Goal: Task Accomplishment & Management: Manage account settings

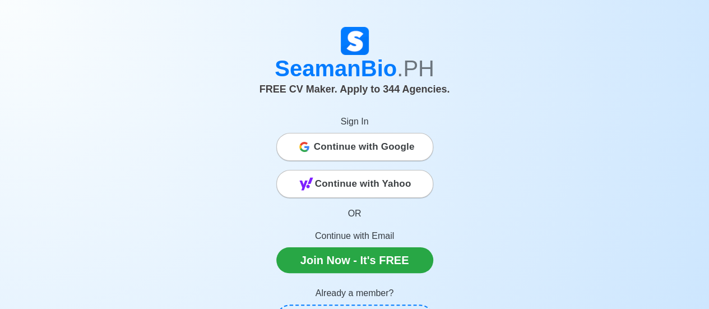
click at [324, 150] on span "Continue with Google" at bounding box center [364, 147] width 101 height 22
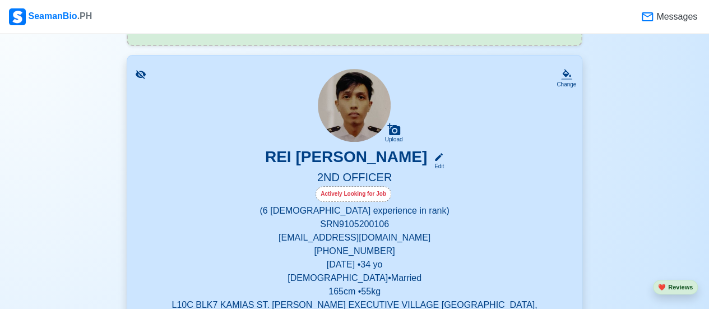
scroll to position [112, 0]
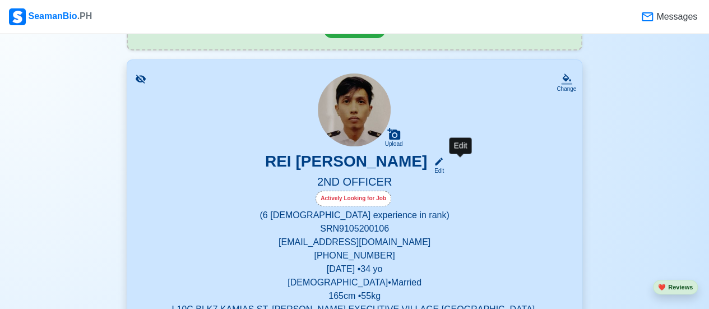
click at [444, 168] on div "Edit" at bounding box center [436, 170] width 15 height 8
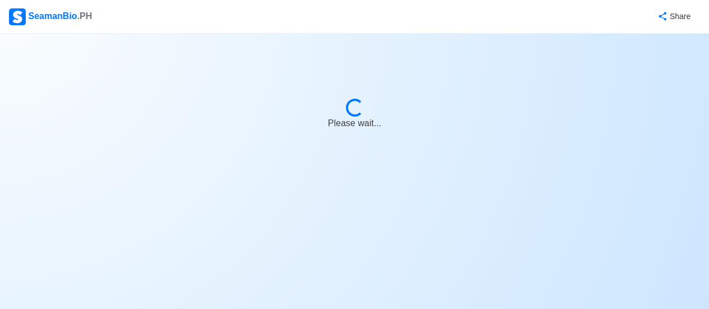
select select "Actively Looking for Job"
select select "Visible for Hiring"
select select "Married"
select select "[DEMOGRAPHIC_DATA]"
select select "PH"
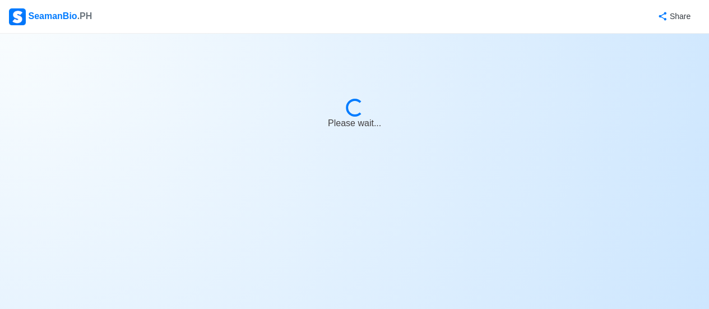
select select "0"
select select "6"
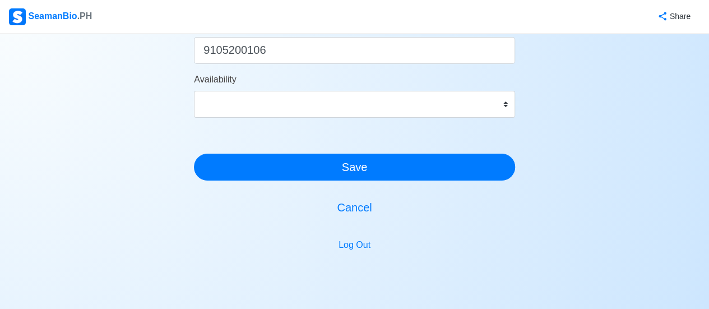
scroll to position [659, 0]
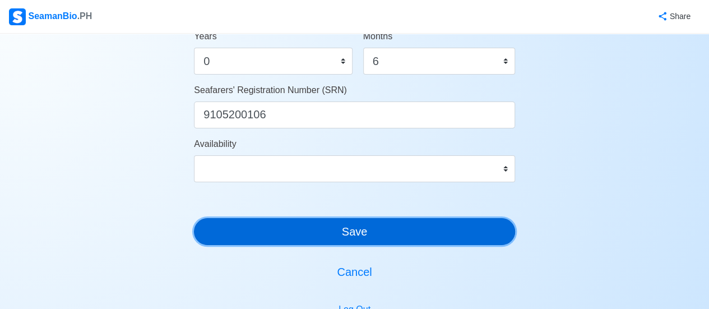
click at [355, 235] on button "Save" at bounding box center [354, 231] width 321 height 27
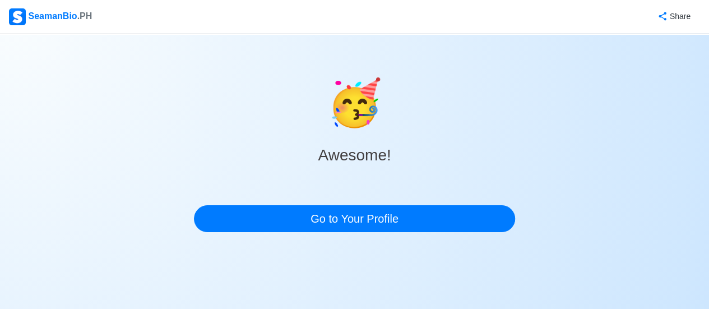
scroll to position [0, 0]
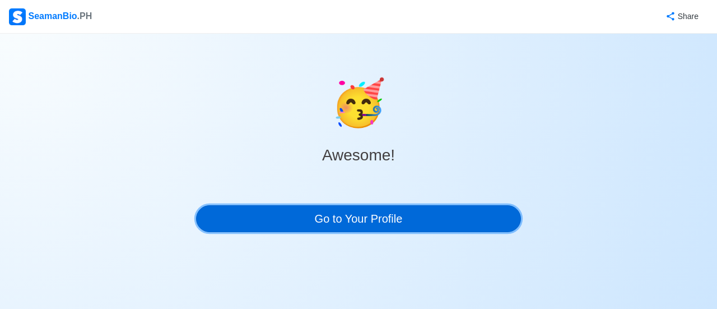
click at [355, 222] on link "Go to Your Profile" at bounding box center [358, 218] width 325 height 27
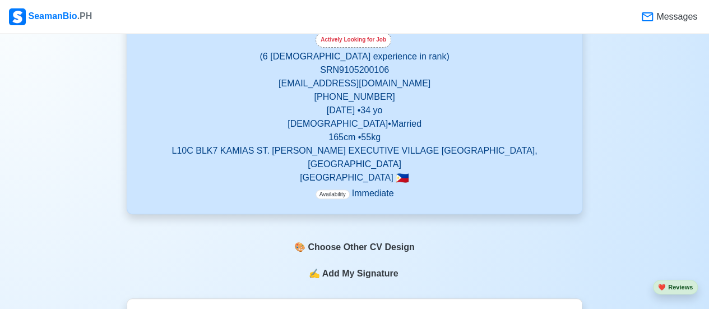
scroll to position [224, 0]
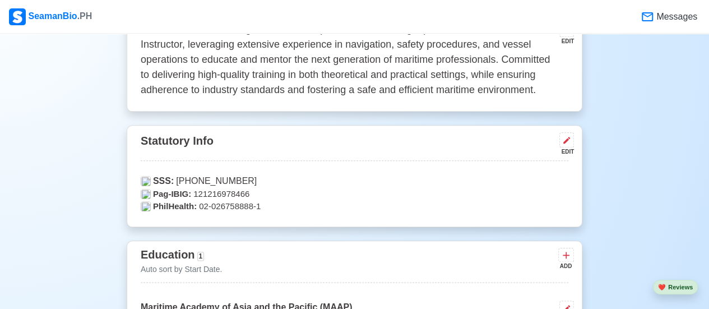
drag, startPoint x: 354, startPoint y: 251, endPoint x: 360, endPoint y: 239, distance: 13.0
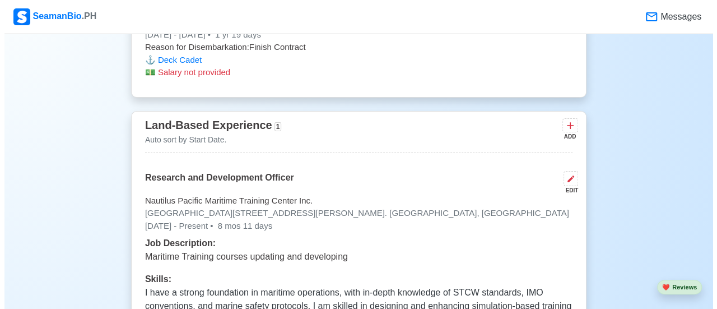
scroll to position [3752, 0]
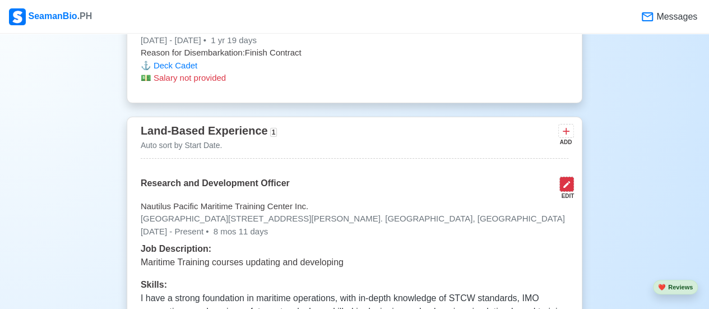
click at [562, 180] on icon at bounding box center [566, 184] width 9 height 9
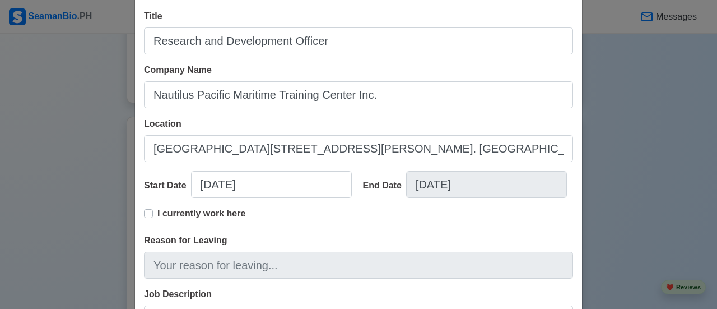
scroll to position [56, 0]
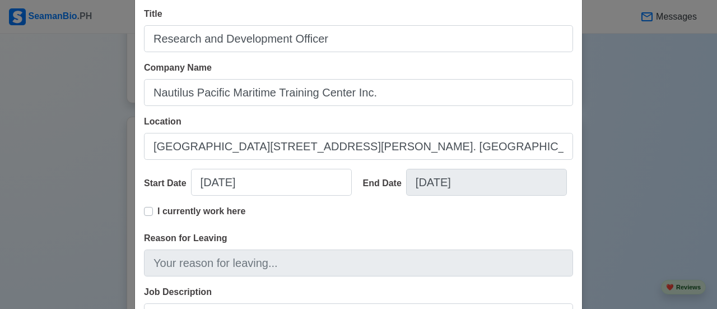
click at [157, 212] on label "I currently work here" at bounding box center [201, 215] width 88 height 22
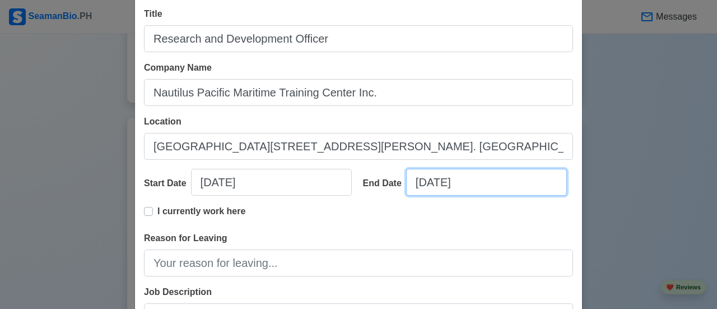
click at [476, 188] on input "02/02/2025" at bounding box center [486, 182] width 161 height 27
select select "****"
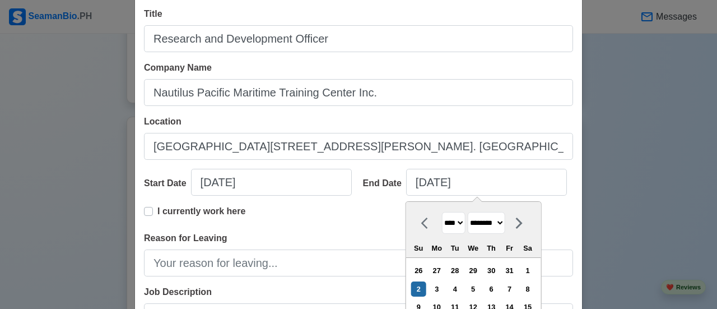
click at [505, 221] on select "******* ******** ***** ***** *** **** **** ****** ********* ******* ******** **…" at bounding box center [486, 223] width 38 height 22
select select "*********"
click at [467, 212] on select "******* ******** ***** ***** *** **** **** ****** ********* ******* ******** **…" at bounding box center [486, 223] width 38 height 22
click at [514, 268] on div "5" at bounding box center [509, 270] width 15 height 15
type input "09/05/2025"
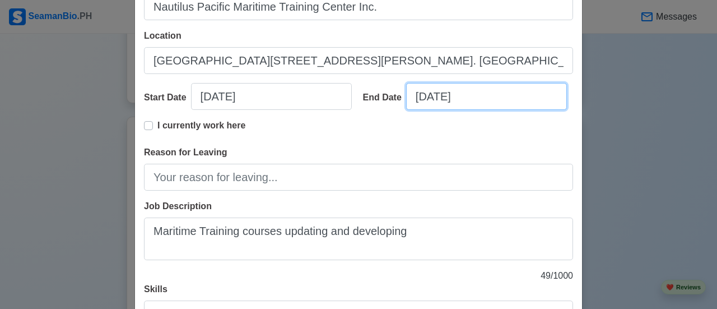
scroll to position [168, 0]
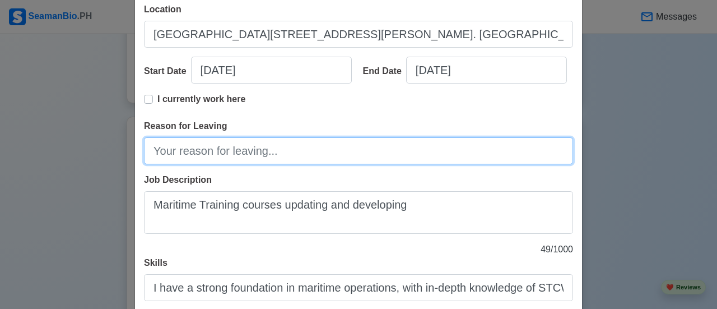
click at [280, 156] on input "Reason for Leaving" at bounding box center [358, 150] width 429 height 27
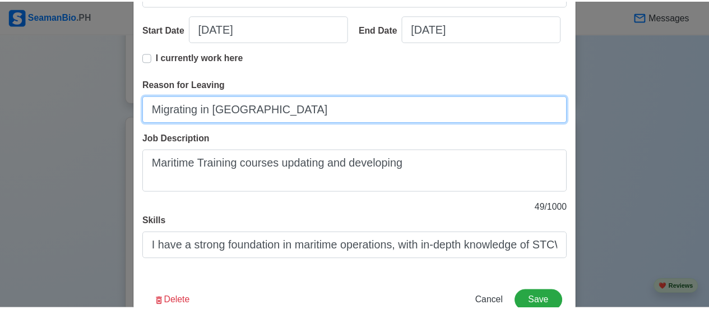
scroll to position [241, 0]
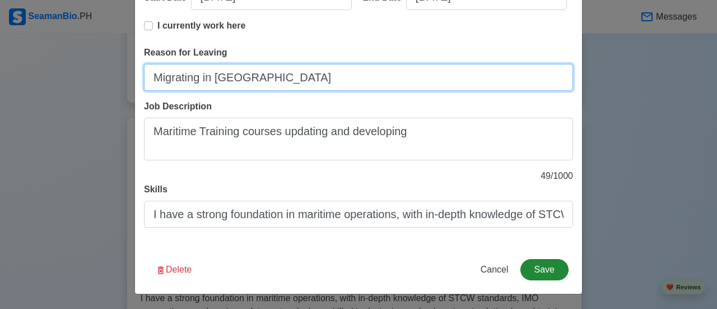
type input "Migrating in Canada"
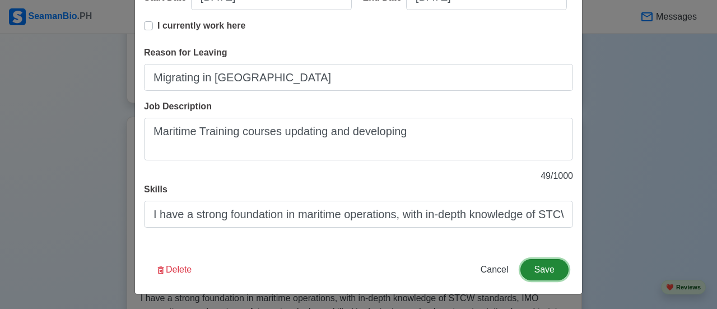
click at [545, 272] on button "Save" at bounding box center [544, 269] width 48 height 21
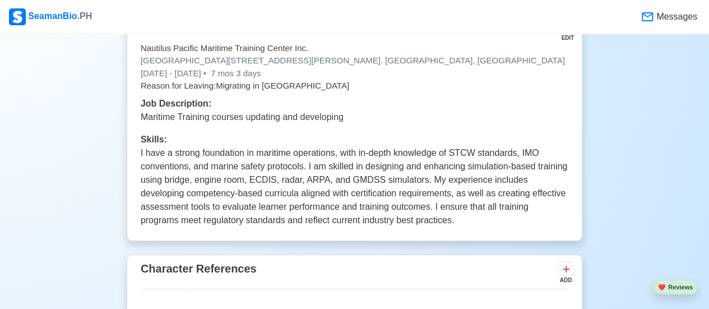
scroll to position [3905, 0]
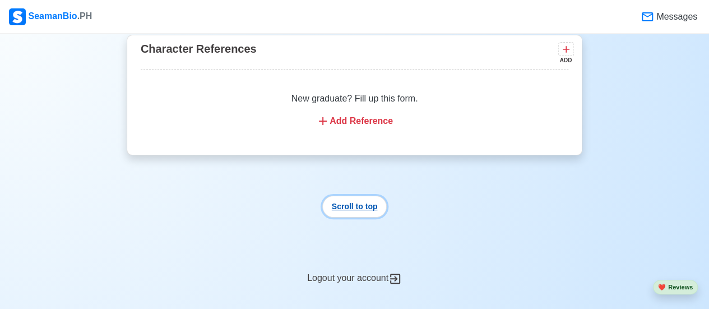
click at [347, 196] on button "Scroll to top" at bounding box center [354, 207] width 65 height 22
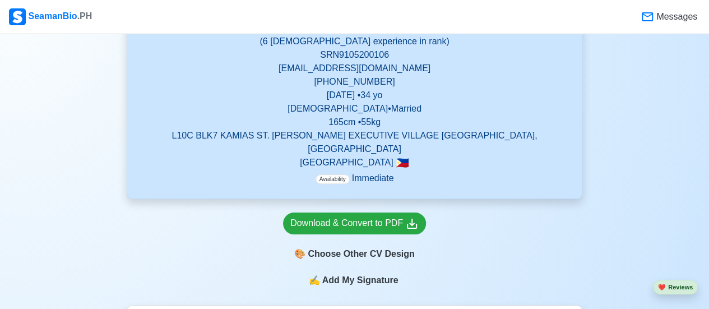
scroll to position [224, 0]
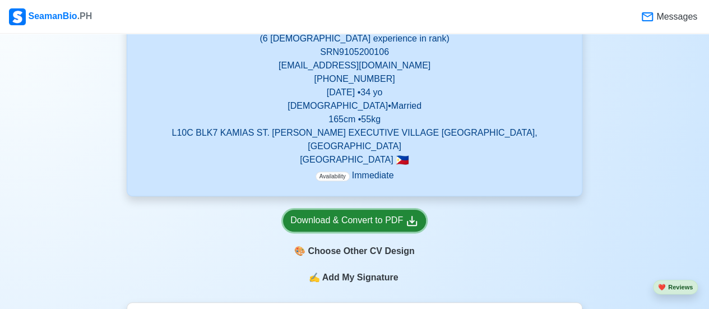
click at [362, 213] on div "Download & Convert to PDF" at bounding box center [354, 220] width 128 height 14
